Goal: Information Seeking & Learning: Learn about a topic

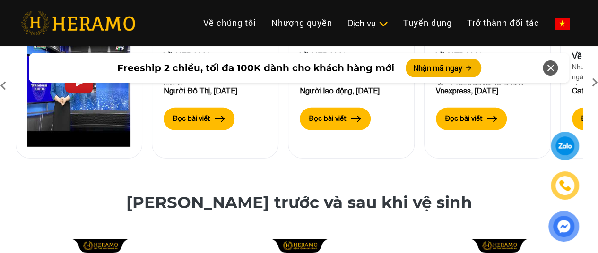
scroll to position [3404, 0]
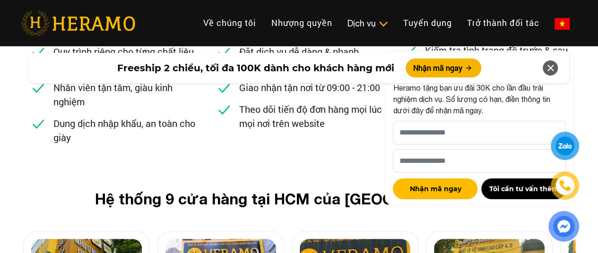
scroll to position [3829, 0]
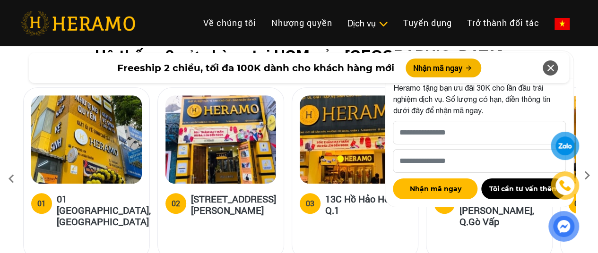
click at [548, 70] on icon at bounding box center [550, 68] width 11 height 17
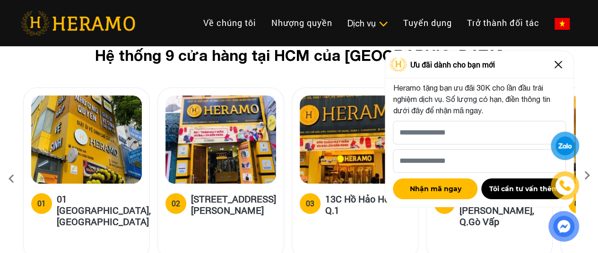
click at [557, 66] on img at bounding box center [558, 64] width 15 height 15
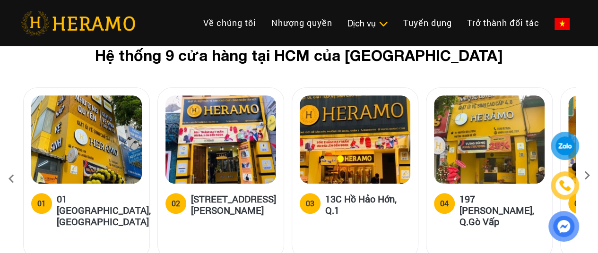
click at [587, 176] on icon at bounding box center [587, 179] width 17 height 6
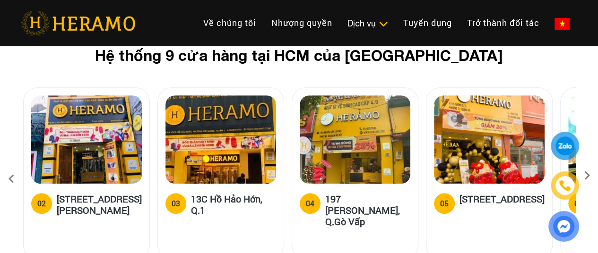
click at [587, 176] on icon at bounding box center [587, 179] width 17 height 6
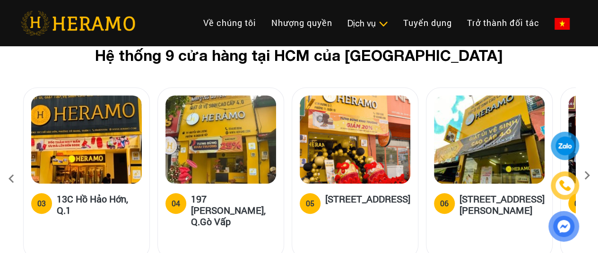
click at [587, 176] on icon at bounding box center [587, 179] width 17 height 6
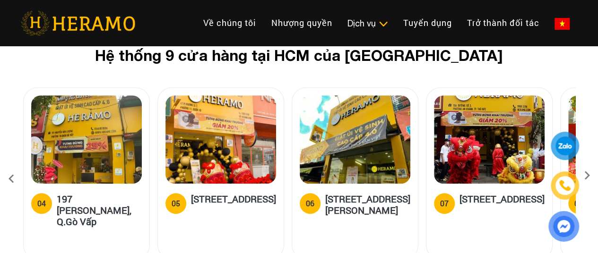
click at [587, 176] on icon at bounding box center [587, 179] width 17 height 6
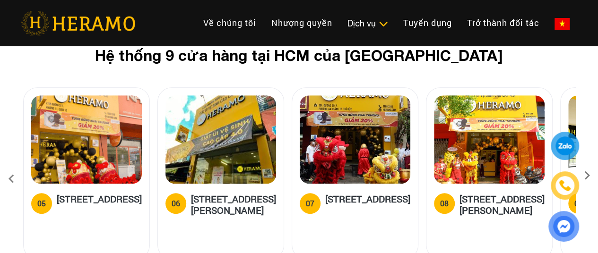
click at [587, 176] on icon at bounding box center [587, 179] width 17 height 6
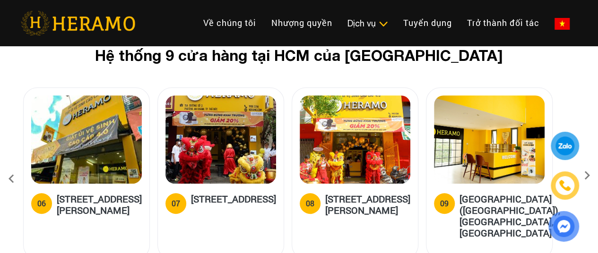
click at [587, 176] on icon at bounding box center [587, 179] width 17 height 6
